Goal: Information Seeking & Learning: Learn about a topic

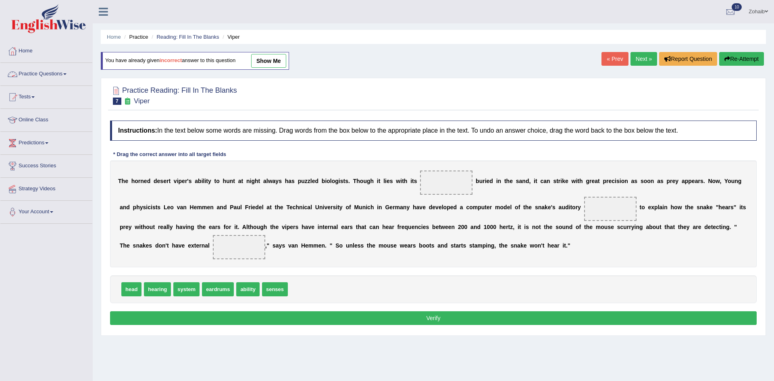
click at [59, 72] on link "Practice Questions" at bounding box center [46, 73] width 92 height 20
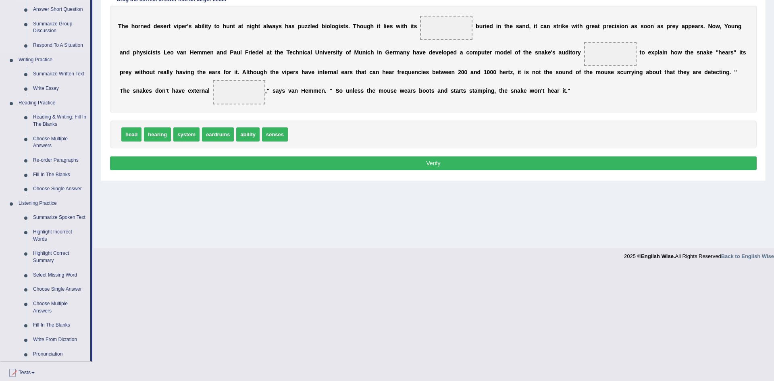
scroll to position [154, 0]
click at [56, 140] on link "Choose Multiple Answers" at bounding box center [59, 142] width 61 height 21
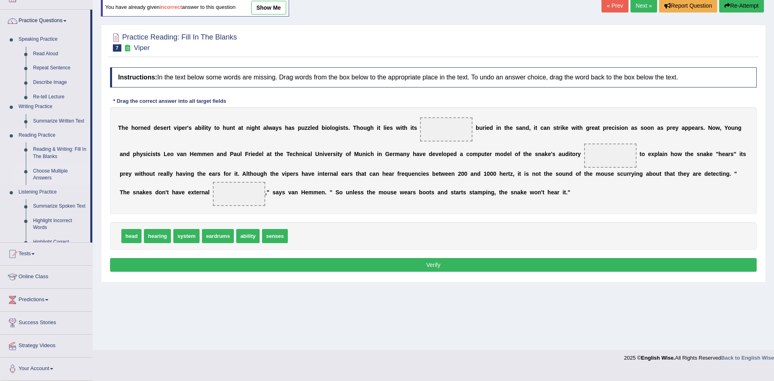
scroll to position [42, 0]
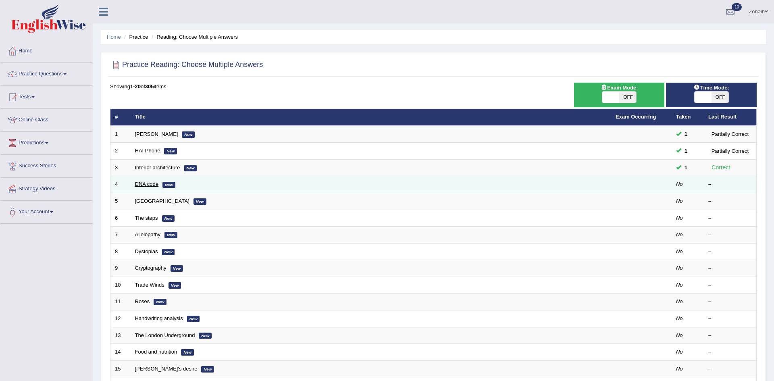
click at [147, 185] on link "DNA code" at bounding box center [147, 184] width 24 height 6
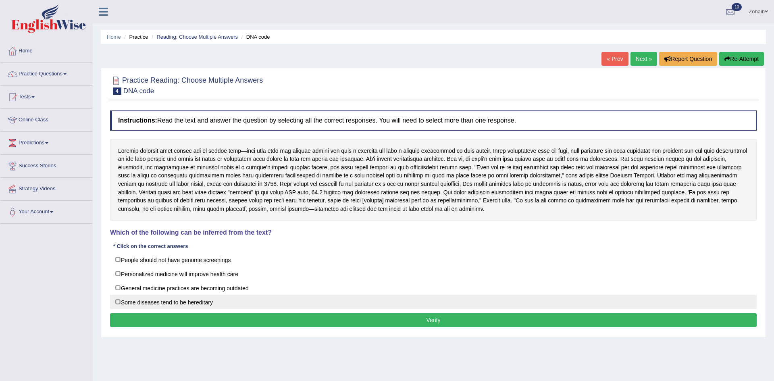
click at [160, 302] on label "Some diseases tend to be hereditary" at bounding box center [433, 302] width 646 height 15
checkbox input "true"
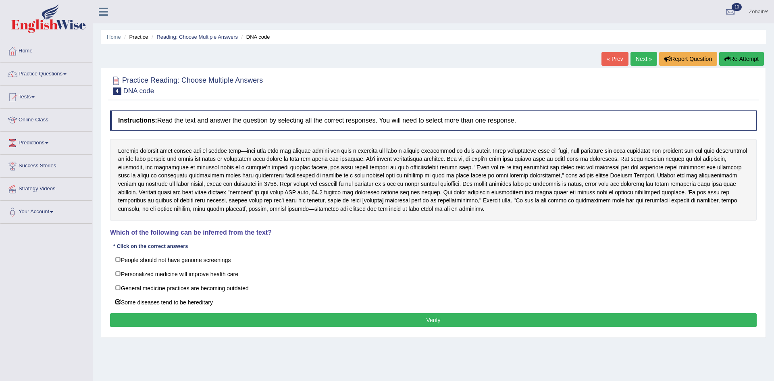
click at [165, 316] on button "Verify" at bounding box center [433, 320] width 646 height 14
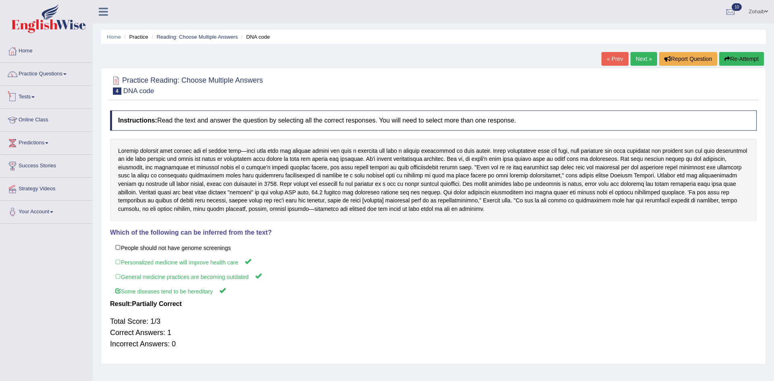
click at [33, 99] on link "Tests" at bounding box center [46, 96] width 92 height 20
click at [36, 115] on link "Take Practice Sectional Test" at bounding box center [52, 115] width 75 height 15
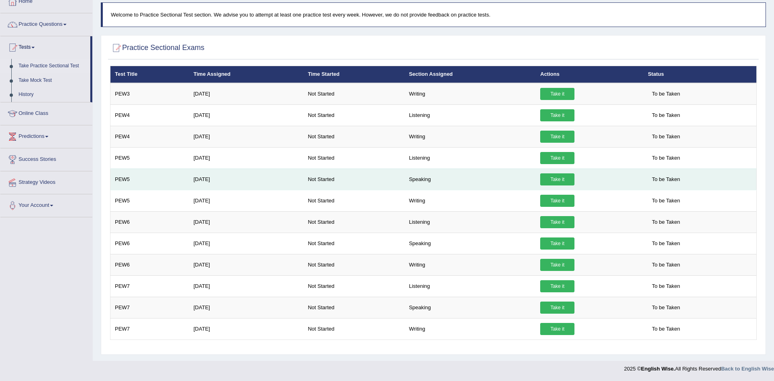
click at [512, 186] on td "Speaking" at bounding box center [469, 178] width 131 height 21
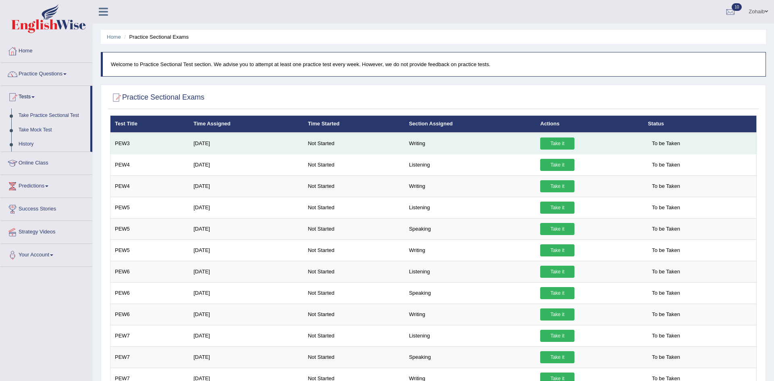
click at [558, 144] on link "Take it" at bounding box center [557, 143] width 34 height 12
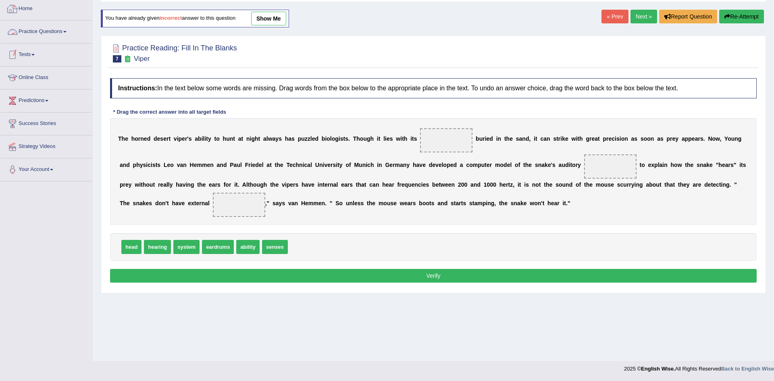
click at [22, 25] on link "Practice Questions" at bounding box center [46, 31] width 92 height 20
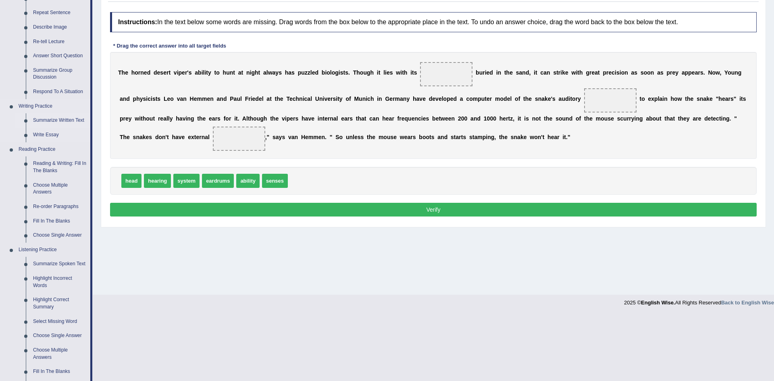
scroll to position [112, 0]
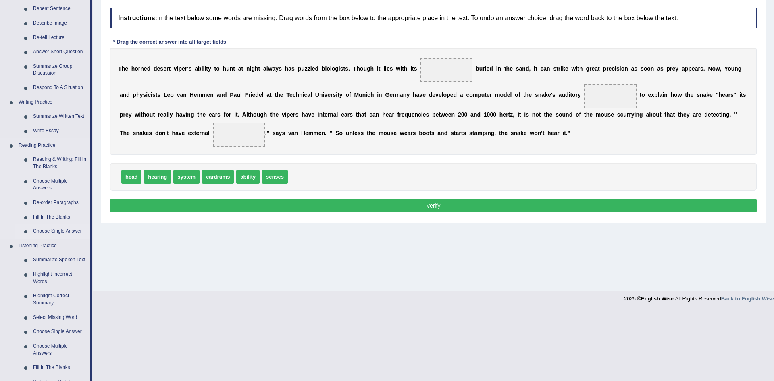
click at [50, 229] on link "Choose Single Answer" at bounding box center [59, 231] width 61 height 15
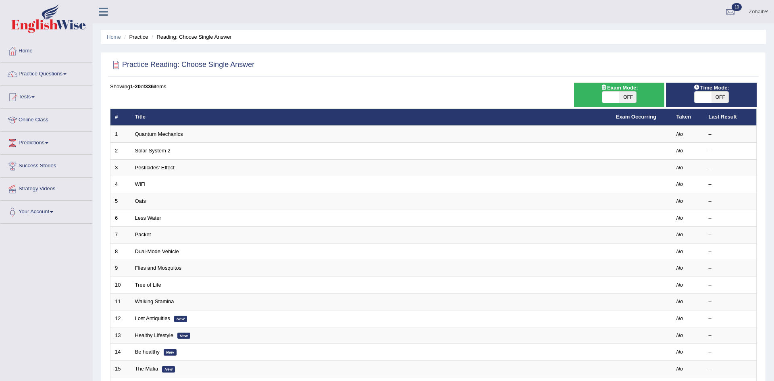
click at [163, 218] on td "Less Water" at bounding box center [371, 218] width 481 height 17
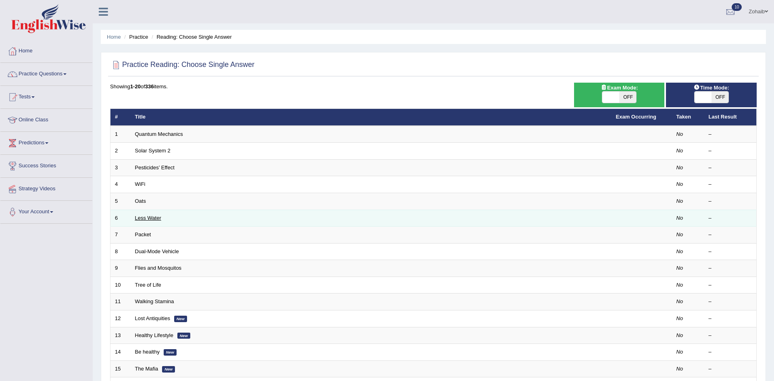
click at [155, 218] on link "Less Water" at bounding box center [148, 218] width 26 height 6
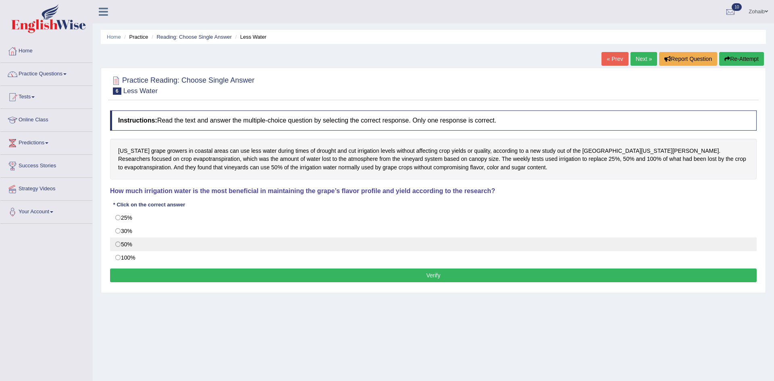
click at [125, 247] on label "50%" at bounding box center [433, 244] width 646 height 14
radio input "true"
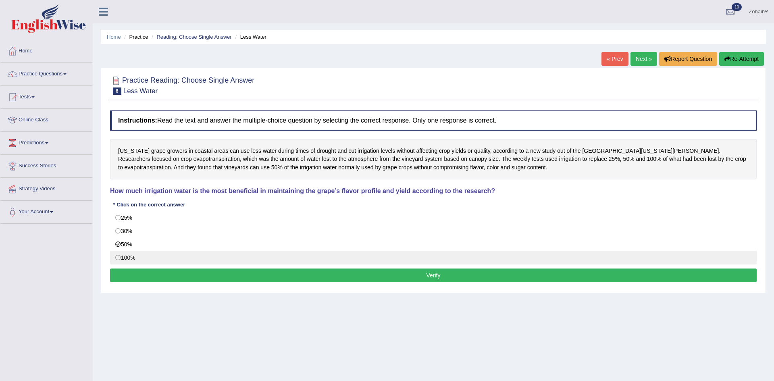
click at [268, 264] on label "100%" at bounding box center [433, 258] width 646 height 14
radio input "true"
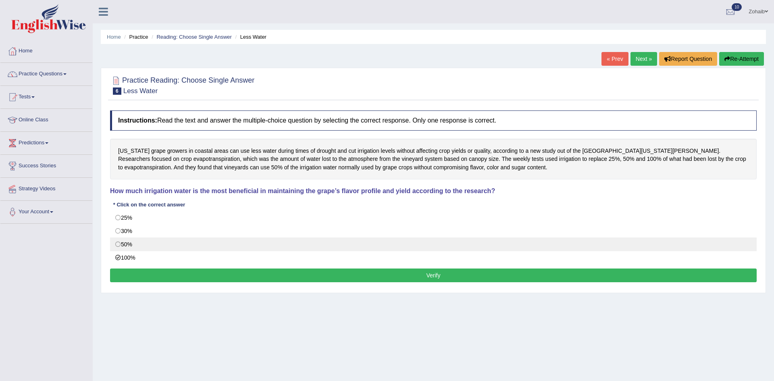
click at [232, 245] on label "50%" at bounding box center [433, 244] width 646 height 14
radio input "true"
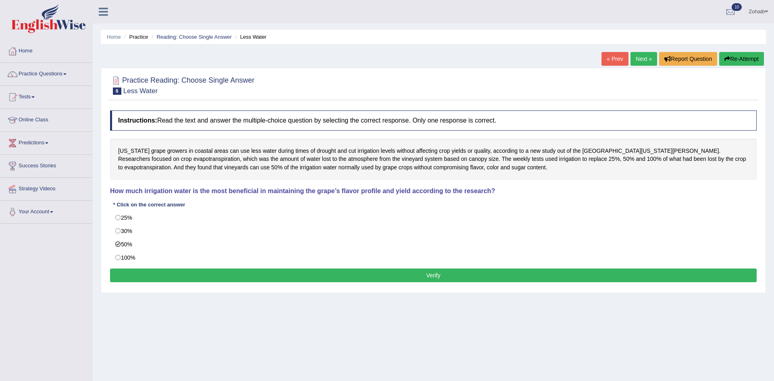
click at [237, 277] on button "Verify" at bounding box center [433, 275] width 646 height 14
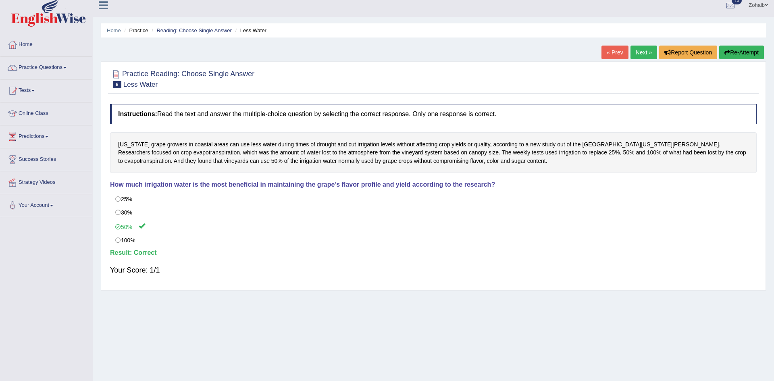
scroll to position [7, 0]
click at [118, 178] on div "Instructions: Read the text and answer the multiple-choice question by selectin…" at bounding box center [433, 192] width 650 height 186
click at [644, 46] on link "Next »" at bounding box center [643, 52] width 27 height 14
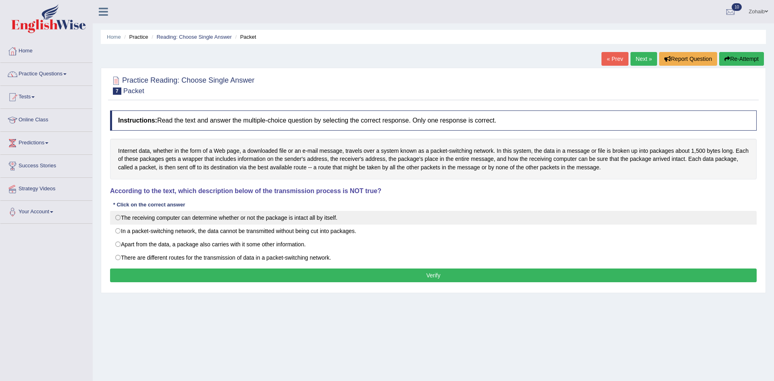
click at [266, 223] on label "The receiving computer can determine whether or not the package is intact all b…" at bounding box center [433, 218] width 646 height 14
radio input "true"
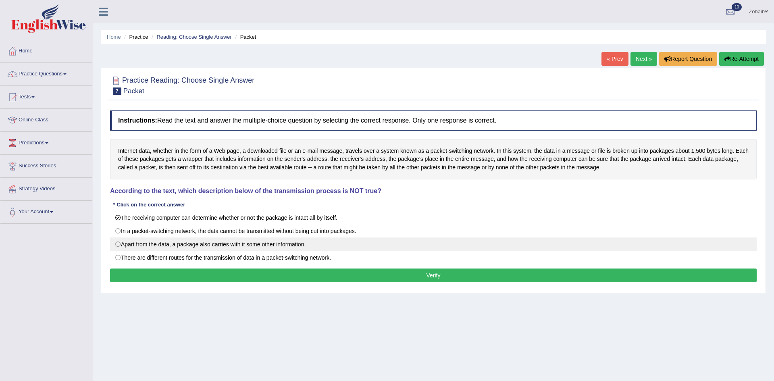
click at [233, 247] on label "Apart from the data, a package also carries with it some other information." at bounding box center [433, 244] width 646 height 14
radio input "true"
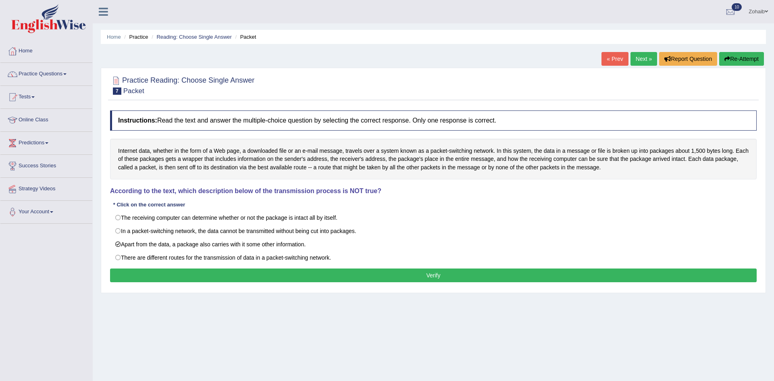
click at [224, 271] on button "Verify" at bounding box center [433, 275] width 646 height 14
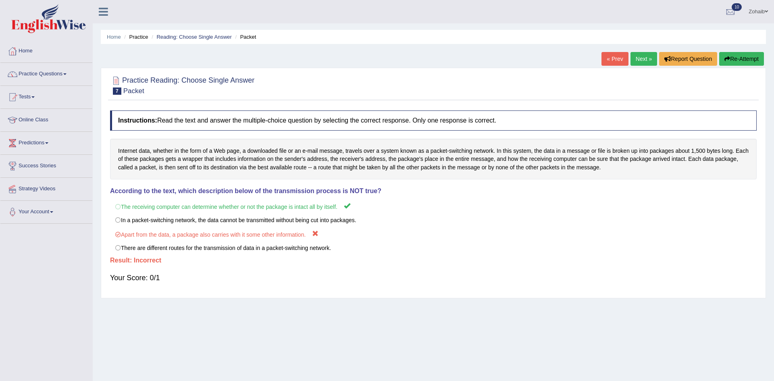
click at [2, 209] on link "Your Account" at bounding box center [46, 211] width 92 height 20
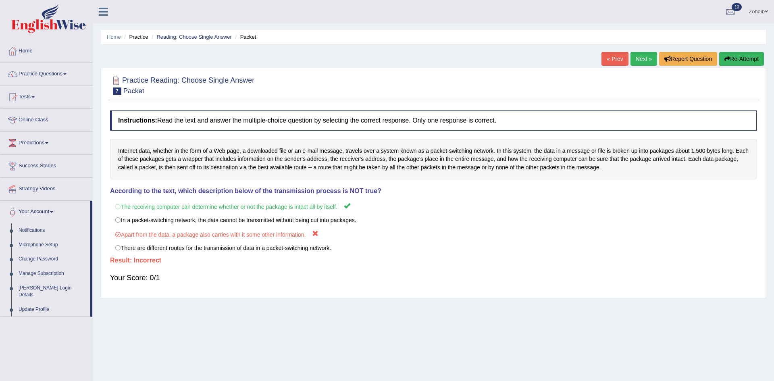
click at [216, 271] on div "Your Score: 0/1" at bounding box center [433, 277] width 646 height 19
click at [647, 62] on link "Next »" at bounding box center [643, 59] width 27 height 14
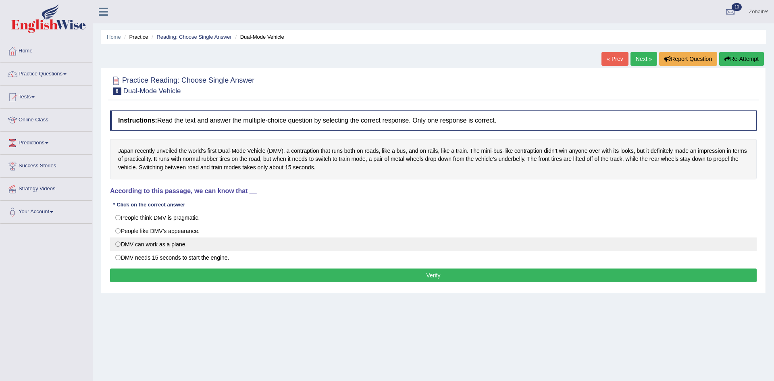
click at [183, 250] on label "DMV can work as a plane." at bounding box center [433, 244] width 646 height 14
radio input "true"
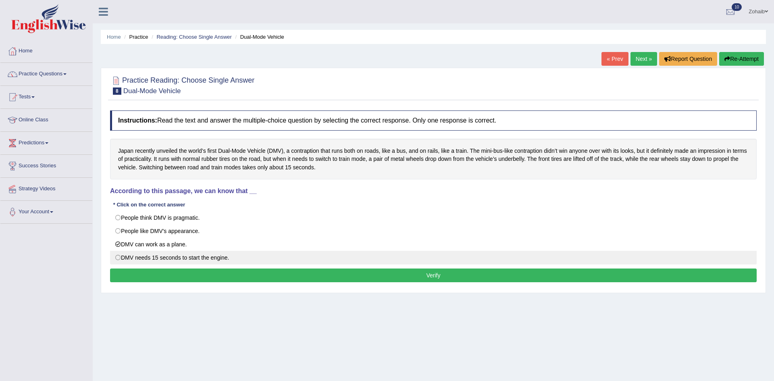
click at [181, 258] on label "DMV needs 15 seconds to start the engine." at bounding box center [433, 258] width 646 height 14
radio input "true"
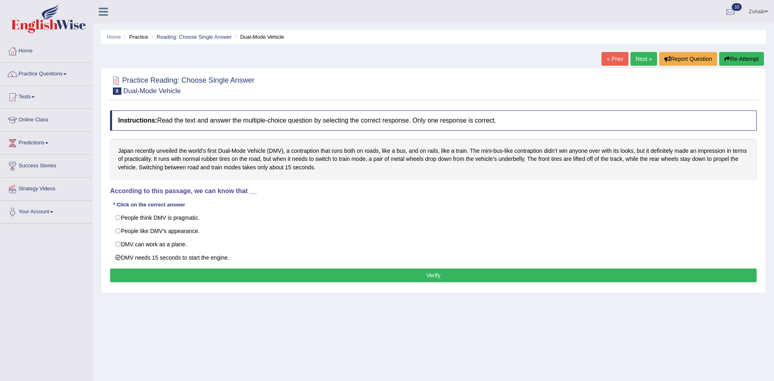
click at [182, 271] on button "Verify" at bounding box center [433, 275] width 646 height 14
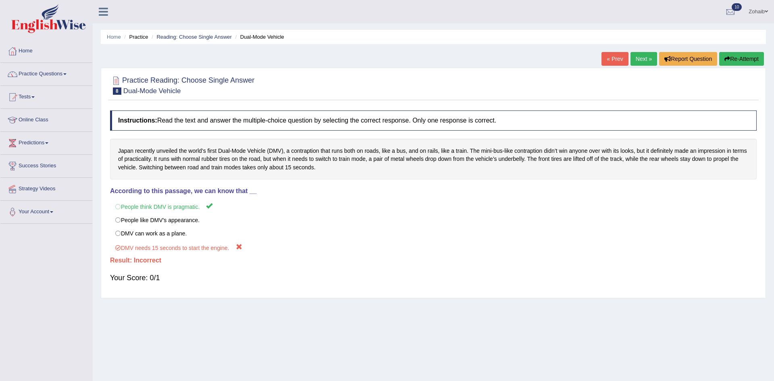
click at [182, 271] on div "Your Score: 0/1" at bounding box center [433, 277] width 646 height 19
click at [33, 96] on link "Tests" at bounding box center [46, 96] width 92 height 20
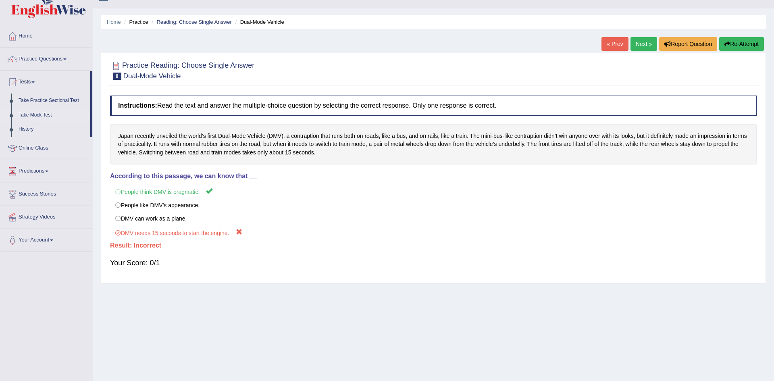
scroll to position [21, 0]
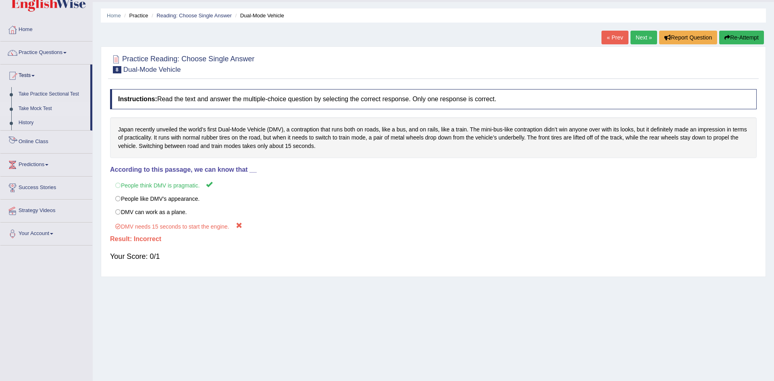
click at [33, 135] on link "Online Class" at bounding box center [46, 141] width 92 height 20
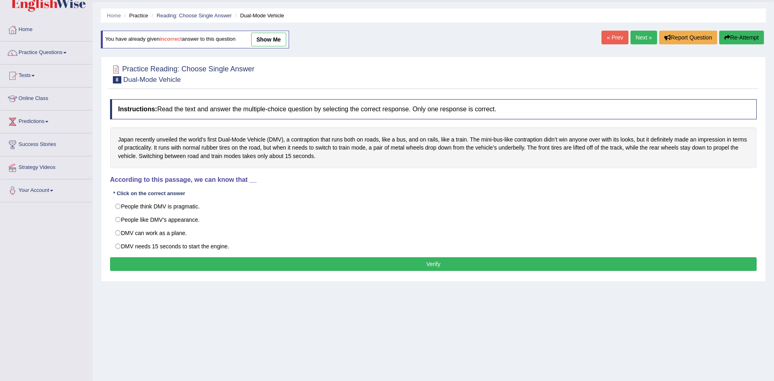
scroll to position [19, 0]
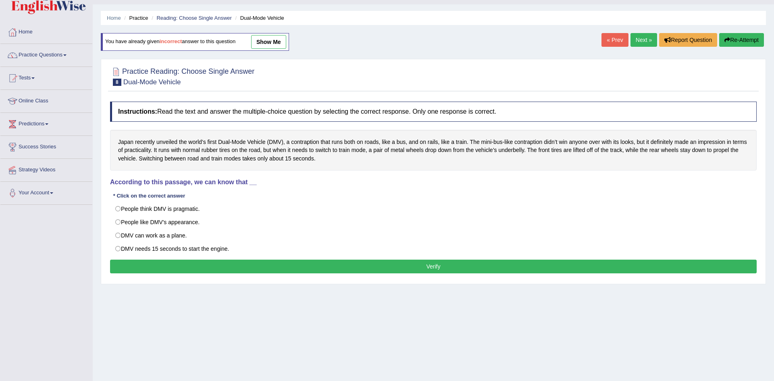
click at [754, 120] on h4 "Instructions: Read the text and answer the multiple-choice question by selectin…" at bounding box center [433, 112] width 646 height 20
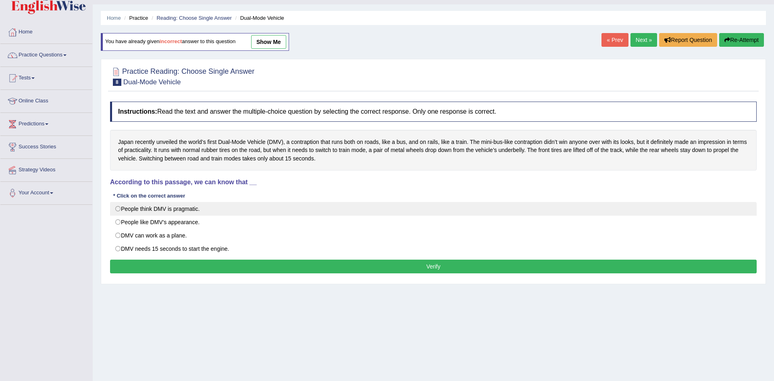
click at [123, 206] on label "People think DMV is pragmatic." at bounding box center [433, 209] width 646 height 14
radio input "true"
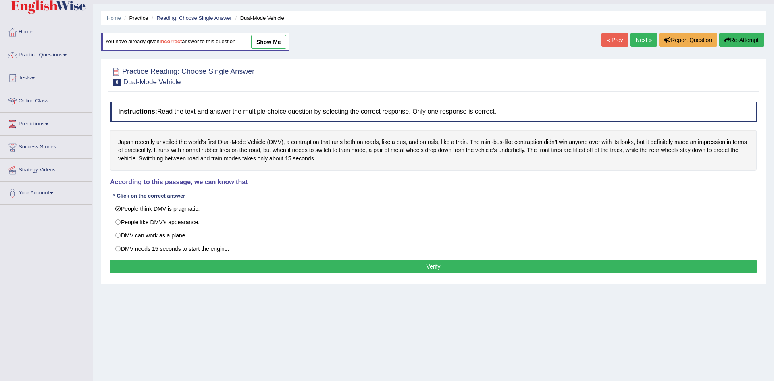
click at [142, 272] on button "Verify" at bounding box center [433, 267] width 646 height 14
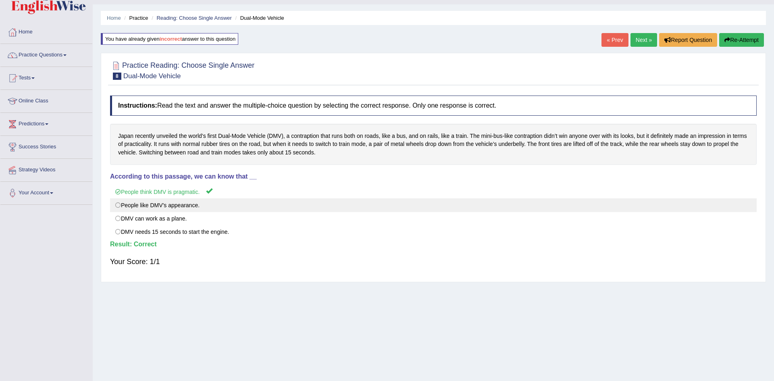
scroll to position [0, 0]
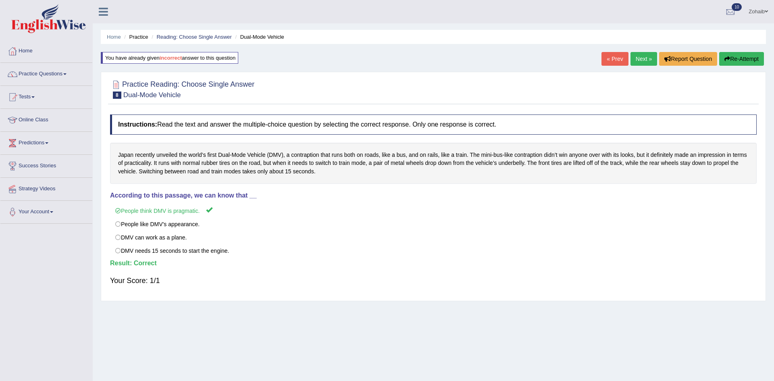
click at [32, 97] on link "Tests" at bounding box center [46, 96] width 92 height 20
click at [34, 158] on link "Online Class" at bounding box center [46, 162] width 92 height 20
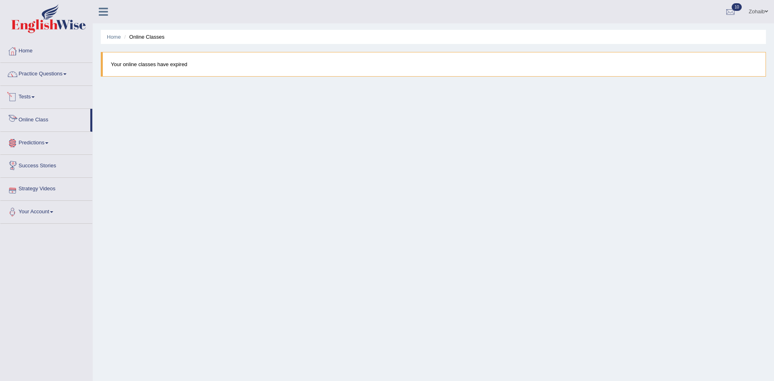
click at [33, 114] on link "Online Class" at bounding box center [45, 119] width 90 height 20
click at [35, 114] on link "Online Class" at bounding box center [45, 119] width 90 height 20
click at [29, 69] on link "Practice Questions" at bounding box center [46, 73] width 92 height 20
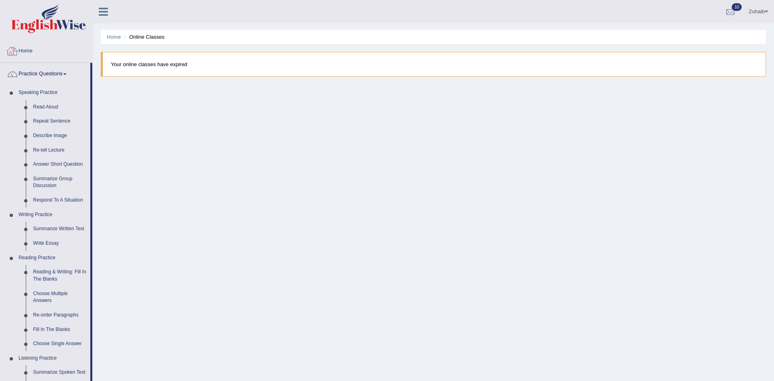
click at [27, 48] on link "Home" at bounding box center [46, 50] width 92 height 20
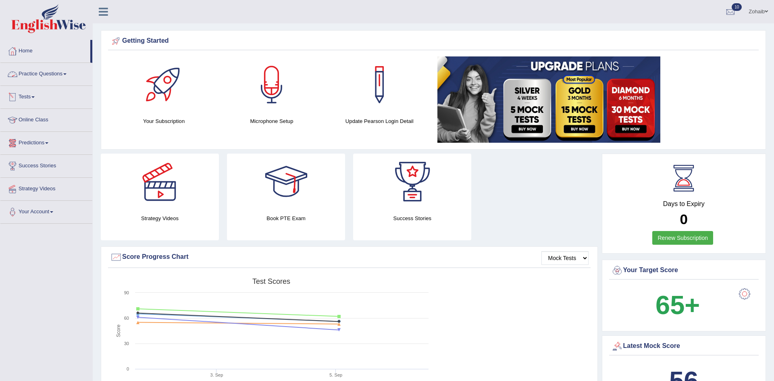
click at [27, 99] on link "Tests" at bounding box center [46, 96] width 92 height 20
click at [29, 75] on link "Practice Questions" at bounding box center [46, 73] width 92 height 20
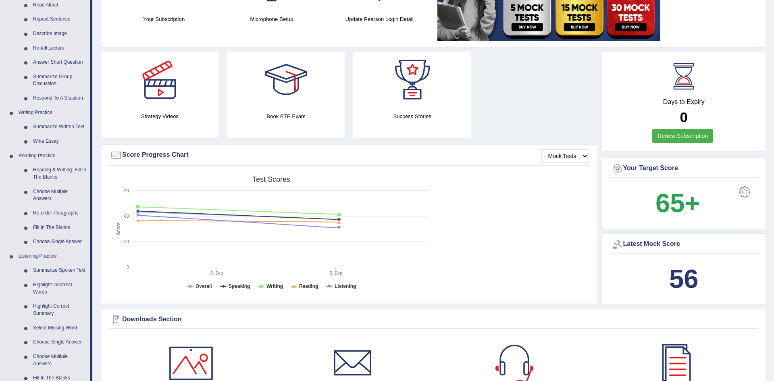
scroll to position [115, 0]
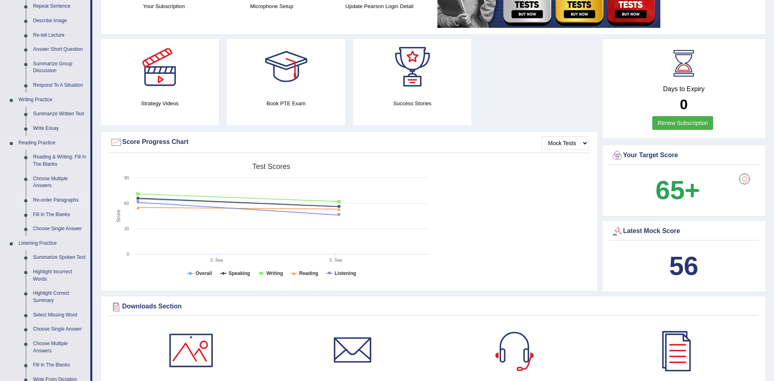
click at [56, 204] on link "Re-order Paragraphs" at bounding box center [59, 200] width 61 height 15
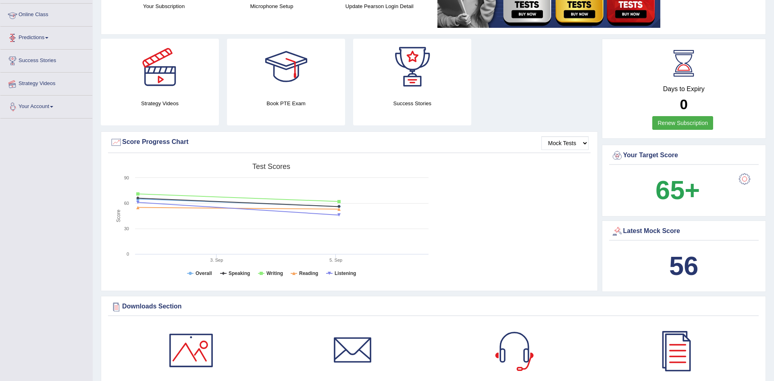
scroll to position [142, 0]
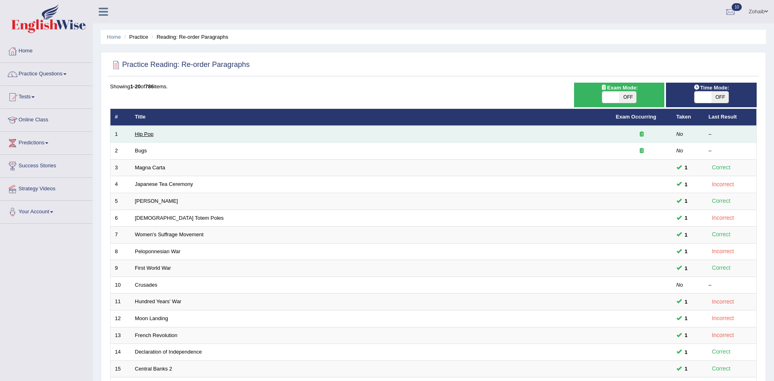
click at [141, 133] on link "Hip Pop" at bounding box center [144, 134] width 19 height 6
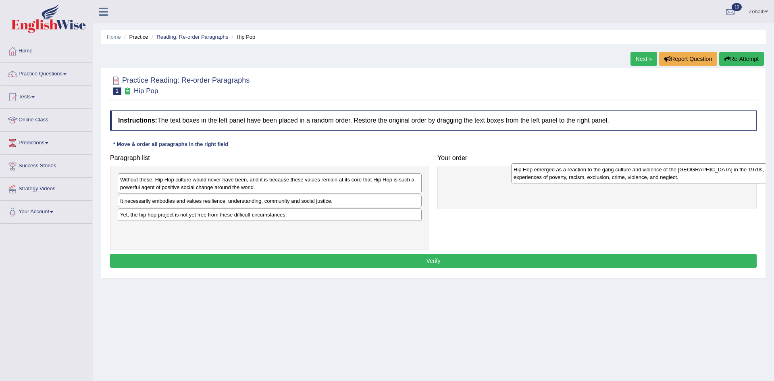
drag, startPoint x: 165, startPoint y: 191, endPoint x: 558, endPoint y: 180, distance: 392.7
click at [558, 180] on div "Hip Hop emerged as a reaction to the gang culture and violence of the [GEOGRAPH…" at bounding box center [663, 173] width 304 height 20
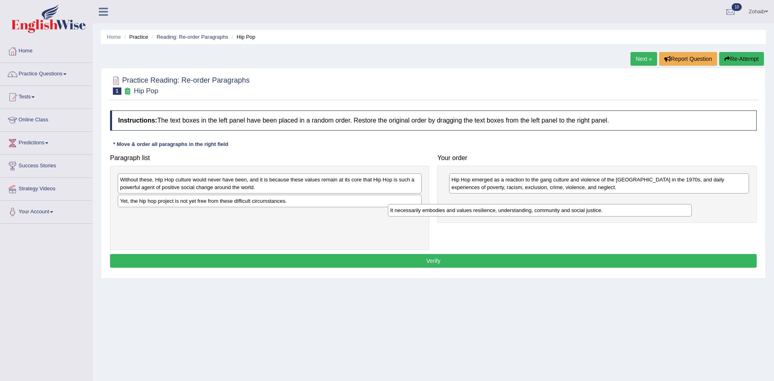
drag, startPoint x: 138, startPoint y: 200, endPoint x: 418, endPoint y: 212, distance: 280.8
click at [418, 212] on div "It necessarily embodies and values resilience, understanding, community and soc…" at bounding box center [540, 210] width 304 height 12
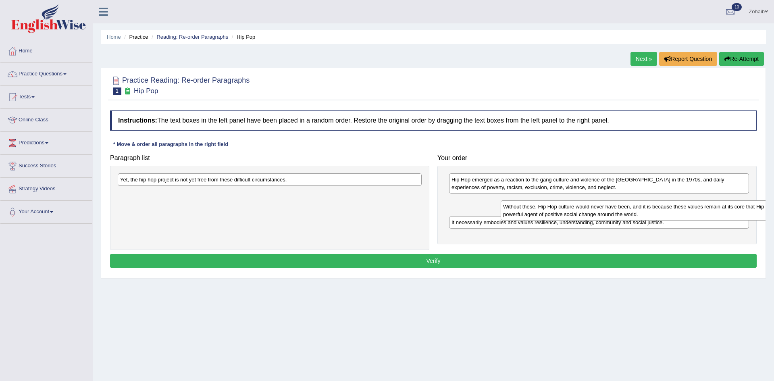
drag, startPoint x: 183, startPoint y: 181, endPoint x: 567, endPoint y: 208, distance: 384.2
click at [567, 208] on div "Without these, Hip Hop culture would never have been, and it is because these v…" at bounding box center [653, 210] width 304 height 20
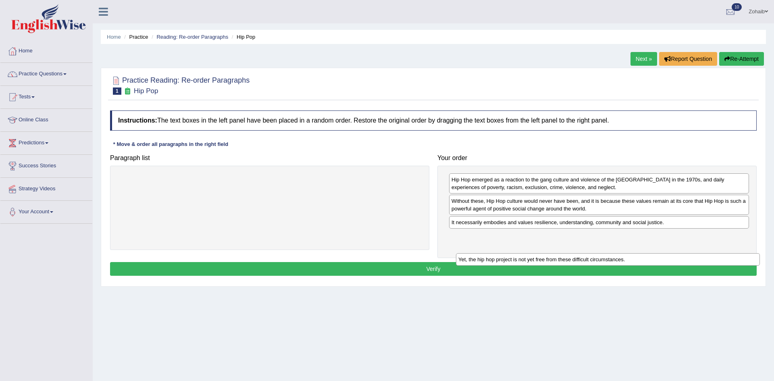
drag, startPoint x: 153, startPoint y: 182, endPoint x: 491, endPoint y: 262, distance: 347.4
click at [491, 262] on div "Yet, the hip hop project is not yet free from these difficult circumstances." at bounding box center [608, 259] width 304 height 12
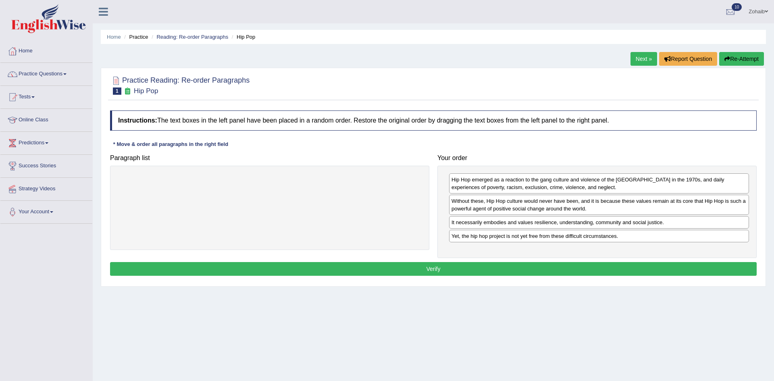
click at [426, 274] on button "Verify" at bounding box center [433, 269] width 646 height 14
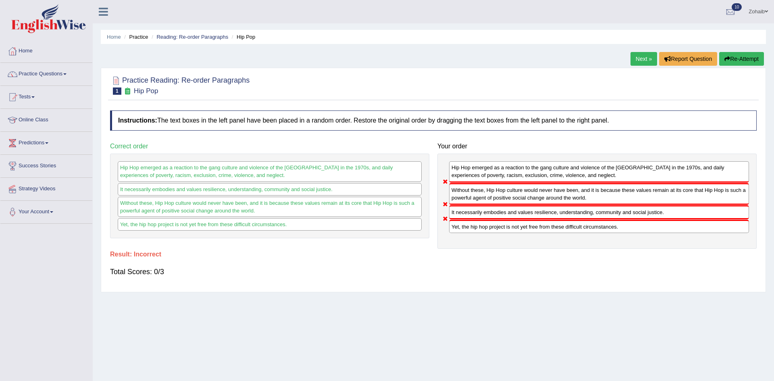
click at [249, 157] on div "Hip Hop emerged as a reaction to the gang culture and violence of the South Bro…" at bounding box center [269, 196] width 319 height 85
click at [646, 57] on link "Next »" at bounding box center [643, 59] width 27 height 14
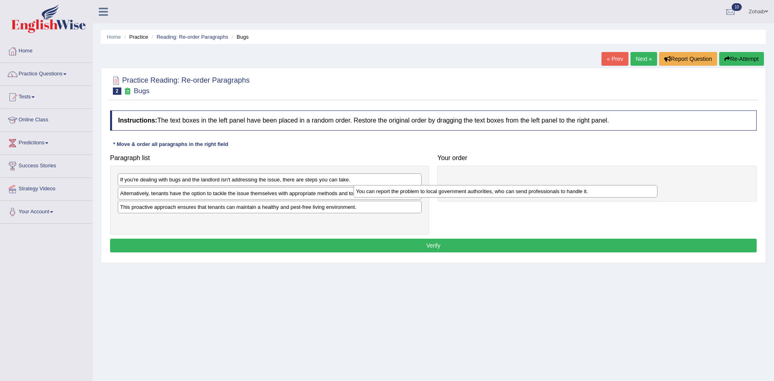
drag, startPoint x: 283, startPoint y: 180, endPoint x: 524, endPoint y: 190, distance: 241.2
click at [524, 190] on div "You can report the problem to local government authorities, who can send profes…" at bounding box center [505, 191] width 304 height 12
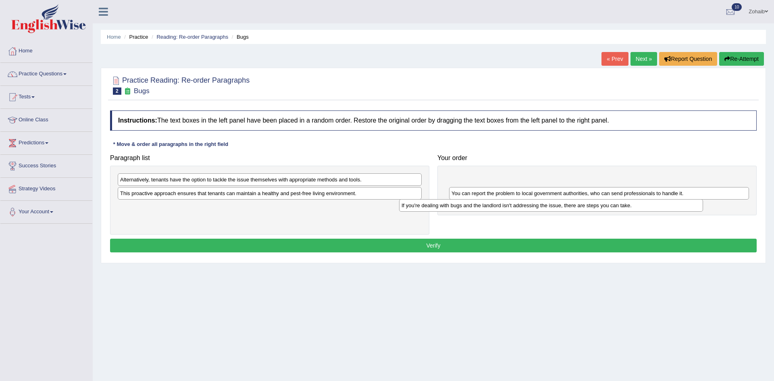
drag, startPoint x: 145, startPoint y: 182, endPoint x: 428, endPoint y: 208, distance: 284.1
click at [428, 208] on div "If you're dealing with bugs and the landlord isn't addressing the issue, there …" at bounding box center [551, 205] width 304 height 12
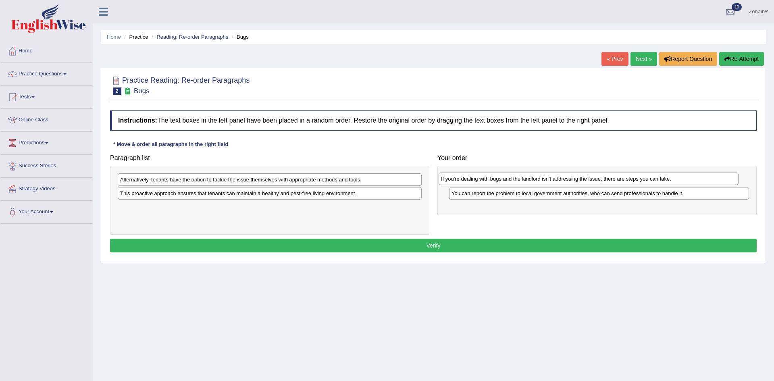
drag, startPoint x: 503, startPoint y: 180, endPoint x: 493, endPoint y: 179, distance: 10.1
click at [493, 179] on div "If you're dealing with bugs and the landlord isn't addressing the issue, there …" at bounding box center [588, 178] width 300 height 12
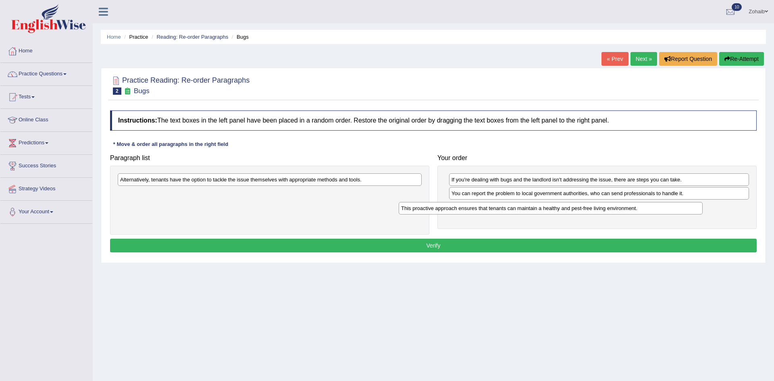
drag, startPoint x: 239, startPoint y: 193, endPoint x: 520, endPoint y: 208, distance: 281.3
click at [520, 208] on div "This proactive approach ensures that tenants can maintain a healthy and pest-fr…" at bounding box center [551, 208] width 304 height 12
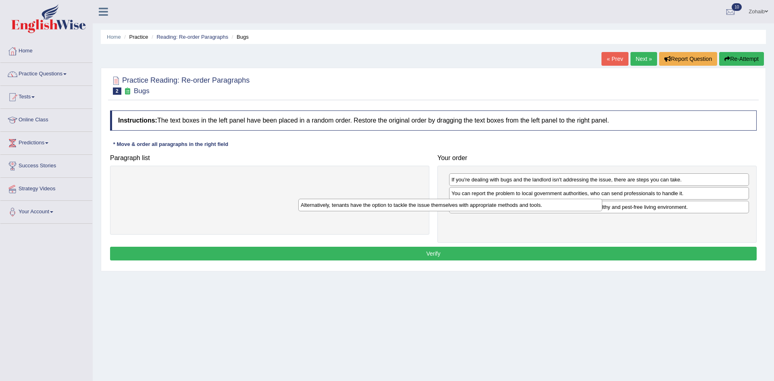
drag, startPoint x: 328, startPoint y: 181, endPoint x: 511, endPoint y: 207, distance: 185.6
click at [511, 207] on div "Alternatively, tenants have the option to tackle the issue themselves with appr…" at bounding box center [450, 205] width 304 height 12
click at [441, 249] on button "Verify" at bounding box center [433, 254] width 646 height 14
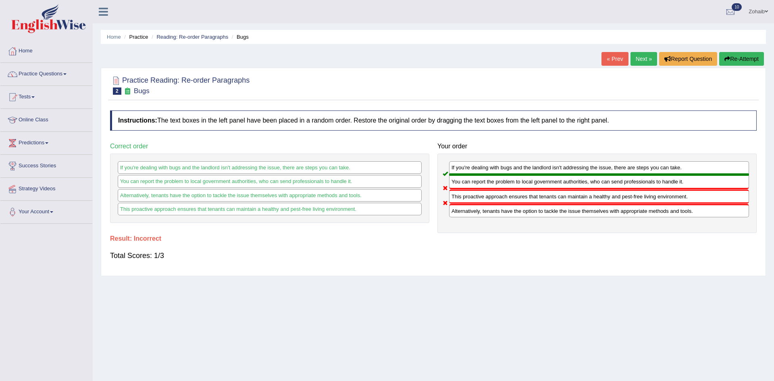
scroll to position [3, 0]
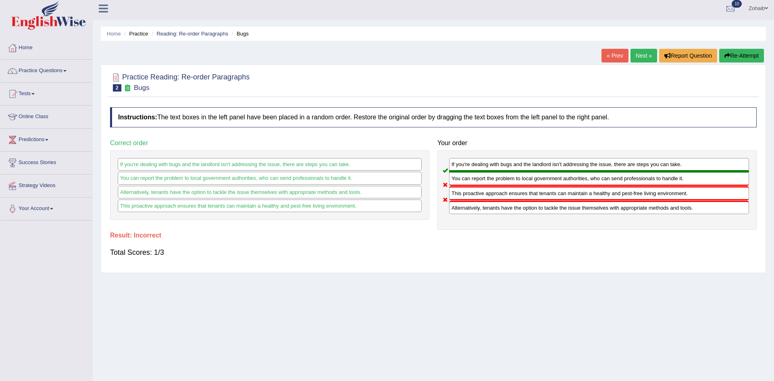
click at [0, 164] on div "Home Practice Questions Speaking Practice Read Aloud Repeat Sentence Describe I…" at bounding box center [46, 129] width 104 height 184
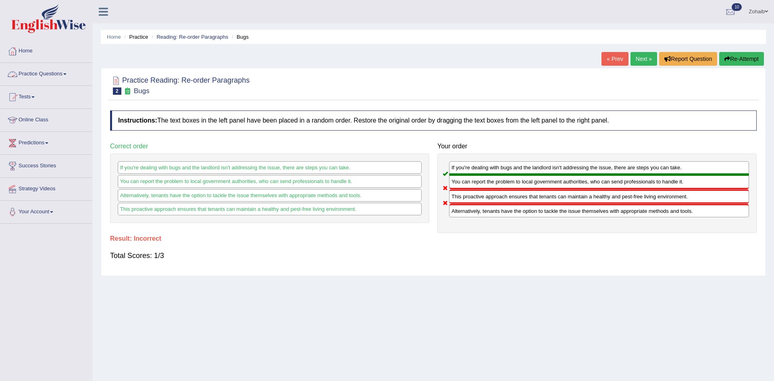
click at [644, 52] on link "Next »" at bounding box center [643, 59] width 27 height 14
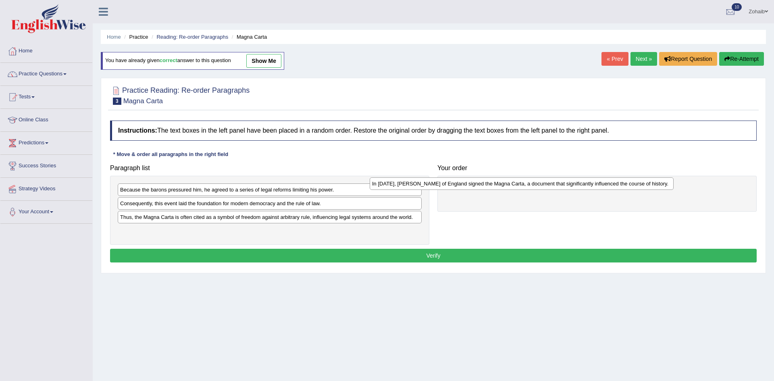
drag, startPoint x: 337, startPoint y: 203, endPoint x: 589, endPoint y: 183, distance: 253.1
click at [589, 183] on div "In [DATE], [PERSON_NAME] of England signed the Magna Carta, a document that sig…" at bounding box center [522, 183] width 304 height 12
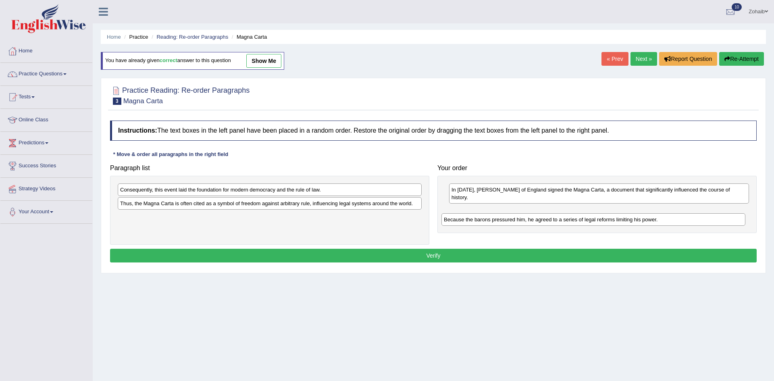
drag, startPoint x: 201, startPoint y: 193, endPoint x: 525, endPoint y: 213, distance: 324.2
click at [525, 213] on div "Because the barons pressured him, he agreed to a series of legal reforms limiti…" at bounding box center [593, 219] width 304 height 12
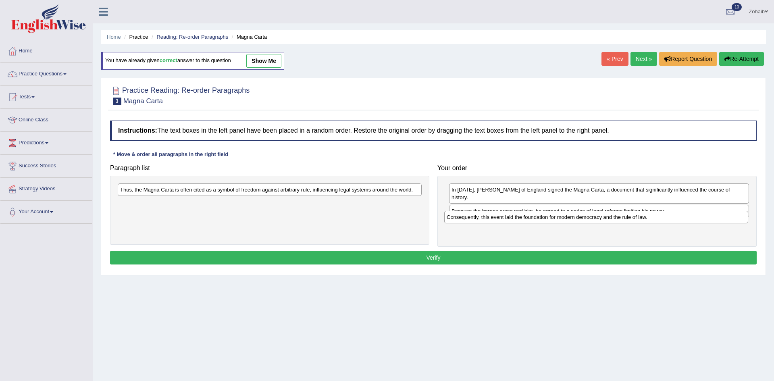
drag, startPoint x: 223, startPoint y: 193, endPoint x: 550, endPoint y: 220, distance: 327.6
click at [550, 220] on div "Consequently, this event laid the foundation for modern democracy and the rule …" at bounding box center [596, 217] width 304 height 12
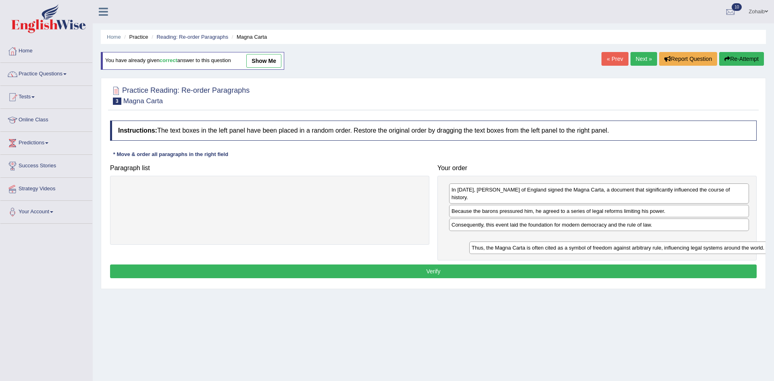
drag, startPoint x: 227, startPoint y: 193, endPoint x: 567, endPoint y: 249, distance: 344.8
click at [567, 249] on div "Thus, the Magna Carta is often cited as a symbol of freedom against arbitrary r…" at bounding box center [621, 247] width 304 height 12
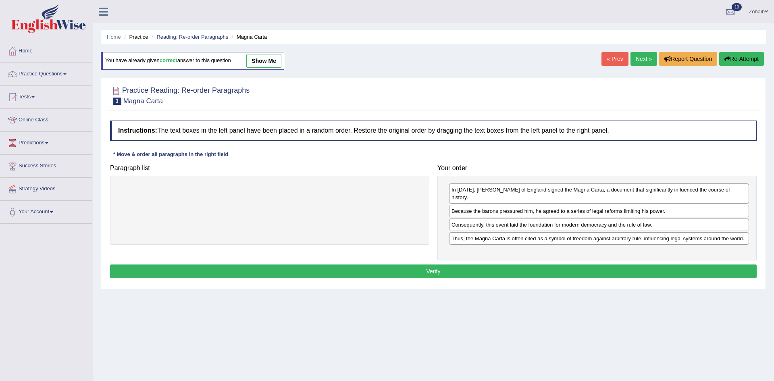
click at [544, 264] on button "Verify" at bounding box center [433, 271] width 646 height 14
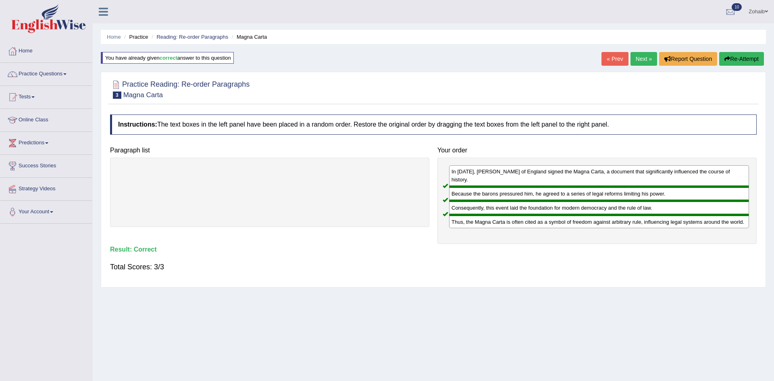
drag, startPoint x: 145, startPoint y: 345, endPoint x: 145, endPoint y: 355, distance: 10.1
click at [145, 355] on div "Home Practice Reading: Re-order Paragraphs Magna Carta You have already given c…" at bounding box center [433, 201] width 681 height 403
click at [640, 52] on link "Next »" at bounding box center [643, 59] width 27 height 14
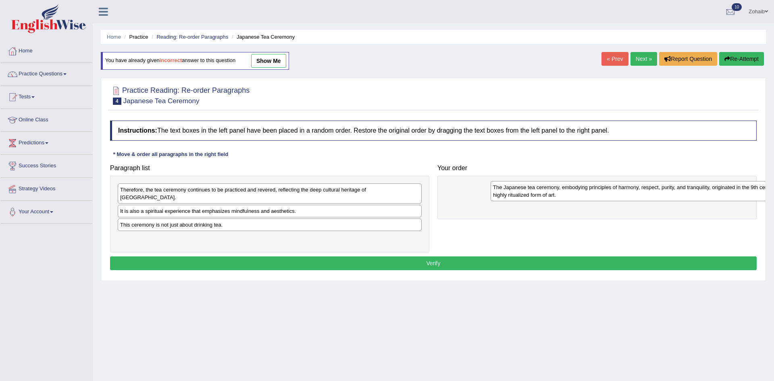
drag, startPoint x: 192, startPoint y: 214, endPoint x: 564, endPoint y: 198, distance: 372.7
click at [564, 198] on div "The Japanese tea ceremony, embodying principles of harmony, respect, purity, an…" at bounding box center [642, 191] width 304 height 20
drag, startPoint x: 183, startPoint y: 220, endPoint x: 476, endPoint y: 221, distance: 293.4
click at [476, 221] on div "This ceremony is not just about drinking tea." at bounding box center [561, 216] width 304 height 12
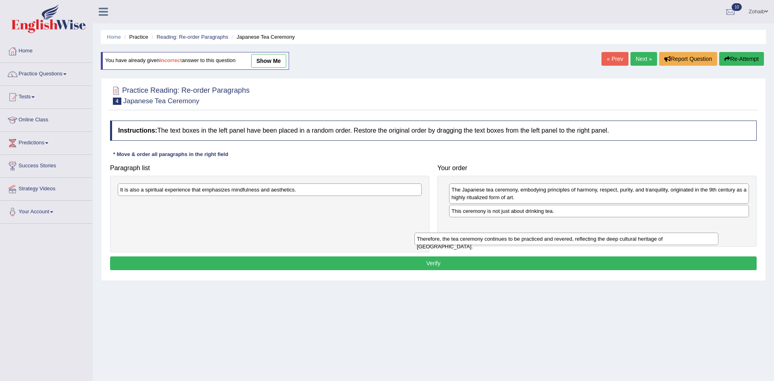
drag, startPoint x: 196, startPoint y: 191, endPoint x: 493, endPoint y: 240, distance: 301.0
click at [493, 240] on div "Therefore, the tea ceremony continues to be practiced and revered, reflecting t…" at bounding box center [566, 239] width 304 height 12
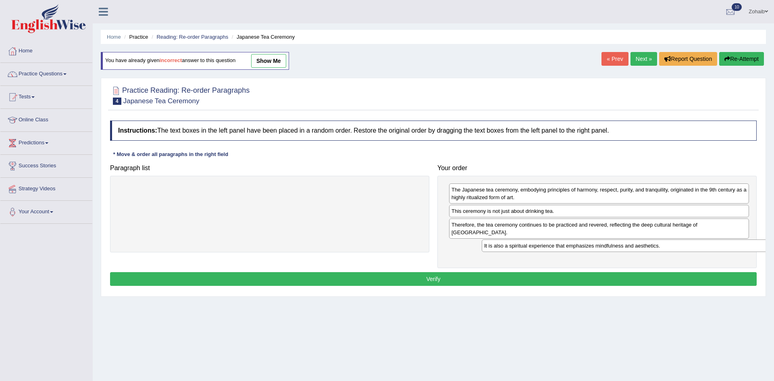
drag, startPoint x: 197, startPoint y: 190, endPoint x: 564, endPoint y: 247, distance: 371.5
click at [564, 247] on div "It is also a spiritual experience that emphasizes mindfulness and aesthetics." at bounding box center [634, 245] width 304 height 12
click at [488, 272] on button "Verify" at bounding box center [433, 279] width 646 height 14
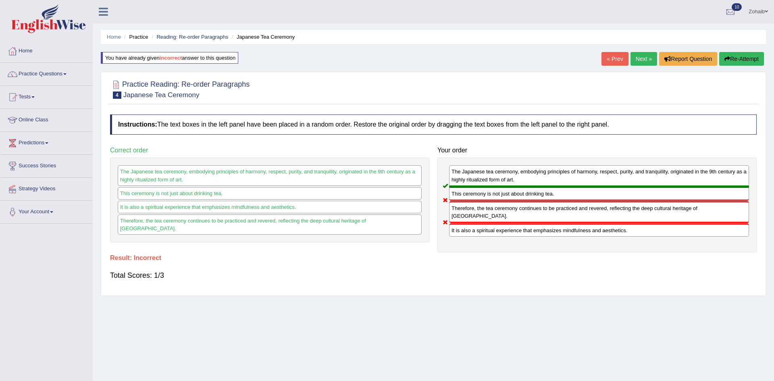
click at [488, 272] on div "Total Scores: 1/3" at bounding box center [433, 275] width 646 height 19
click at [13, 141] on div at bounding box center [12, 143] width 12 height 12
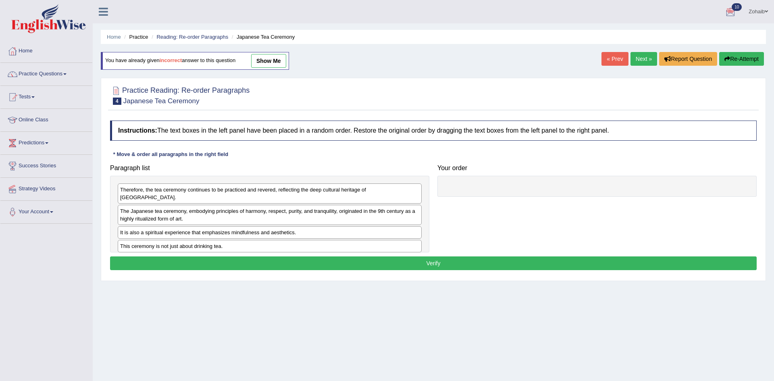
click at [645, 59] on link "Next »" at bounding box center [643, 59] width 27 height 14
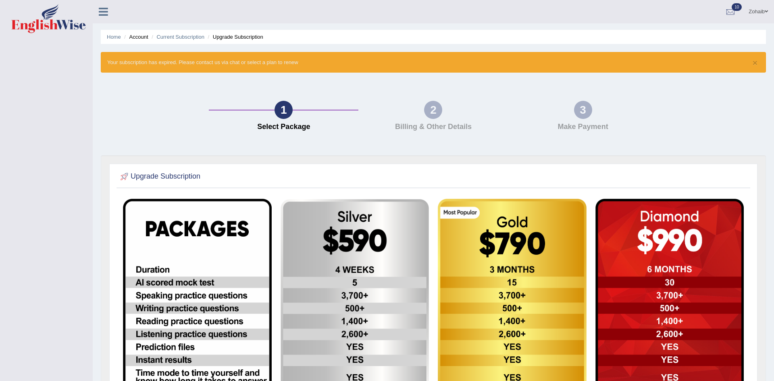
click at [101, 14] on icon at bounding box center [103, 11] width 9 height 10
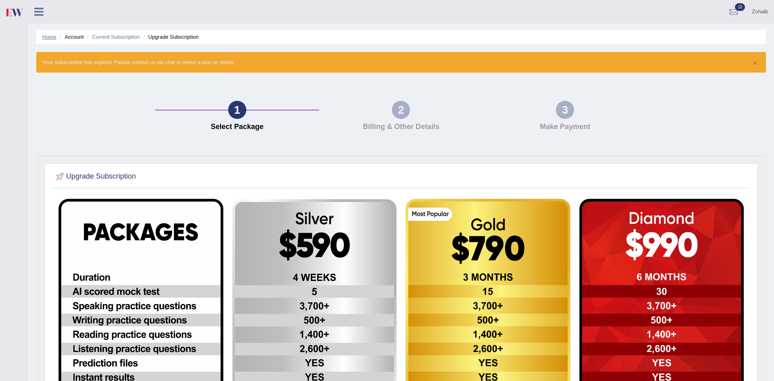
click at [51, 39] on link "Home" at bounding box center [49, 37] width 14 height 6
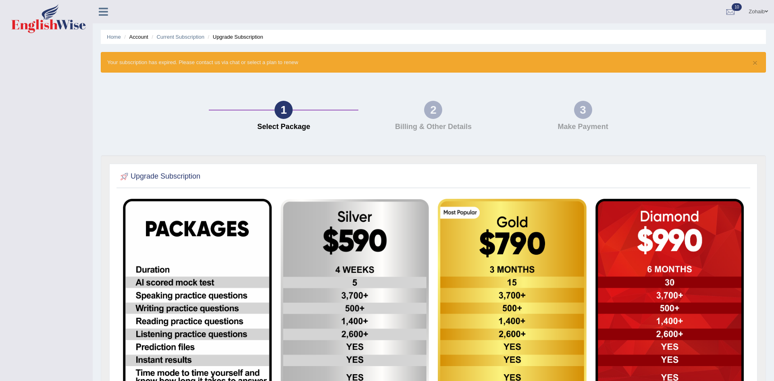
click at [51, 39] on div at bounding box center [46, 19] width 93 height 39
click at [110, 37] on link "Home" at bounding box center [114, 37] width 14 height 6
click at [180, 39] on link "Current Subscription" at bounding box center [180, 37] width 48 height 6
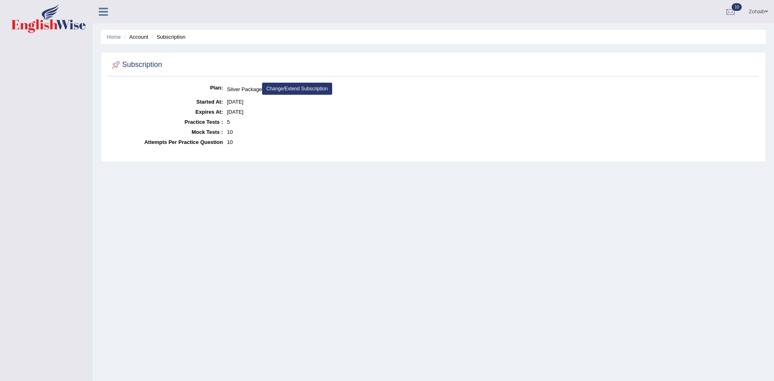
click at [303, 91] on link "Change/Extend Subscription" at bounding box center [297, 89] width 70 height 12
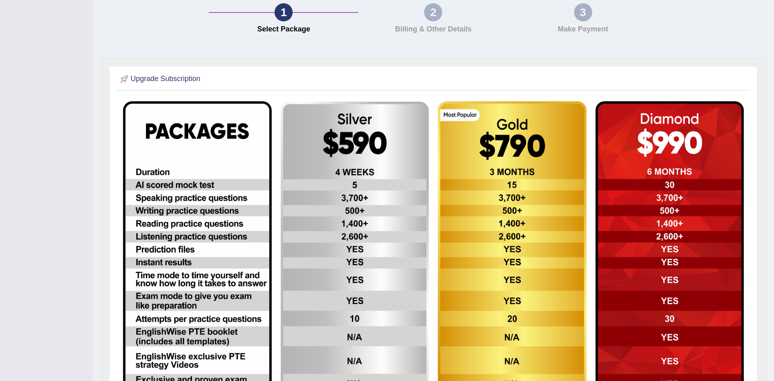
scroll to position [214, 0]
